Goal: Transaction & Acquisition: Purchase product/service

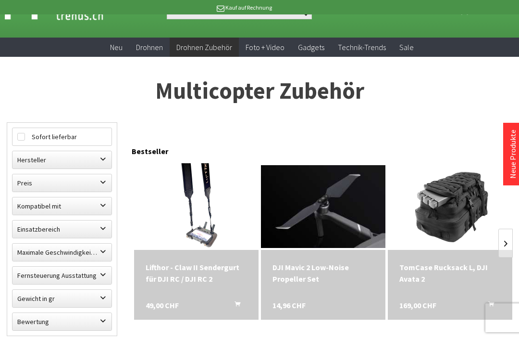
scroll to position [32, 0]
click at [95, 163] on label "Hersteller" at bounding box center [62, 159] width 99 height 17
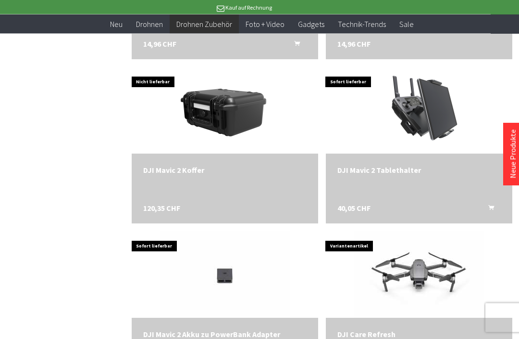
scroll to position [2941, 0]
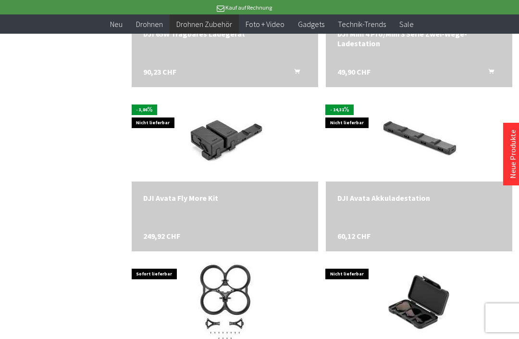
scroll to position [5533, 0]
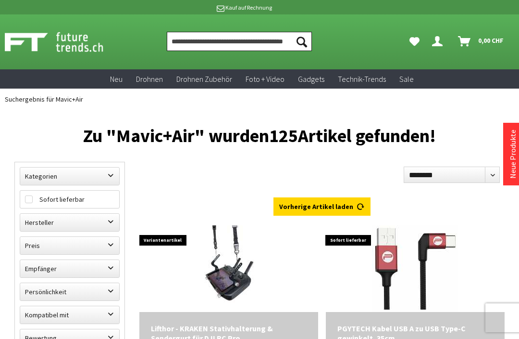
click at [232, 38] on input "Produkt, Marke, Kategorie, EAN, Artikelnummer…" at bounding box center [239, 41] width 145 height 19
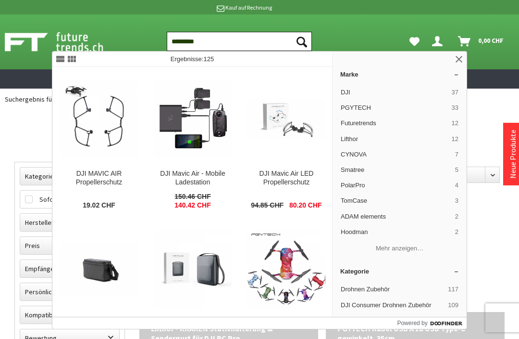
type input "*********"
click at [302, 41] on button "Suchen" at bounding box center [302, 41] width 20 height 19
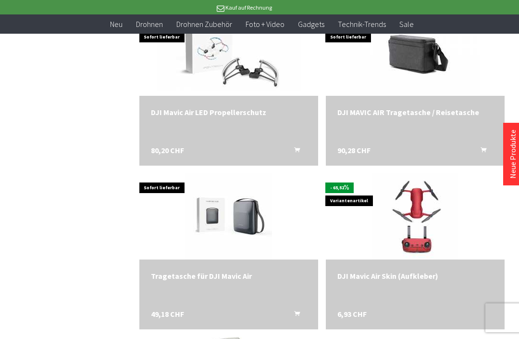
scroll to position [333, 0]
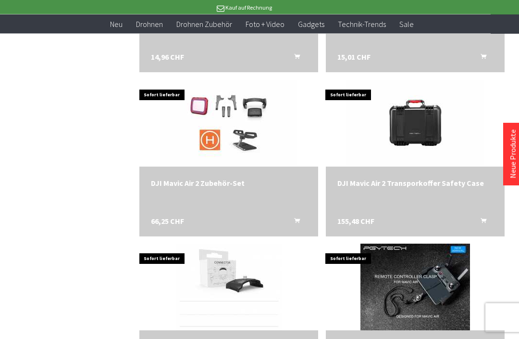
scroll to position [912, 0]
